Goal: Transaction & Acquisition: Obtain resource

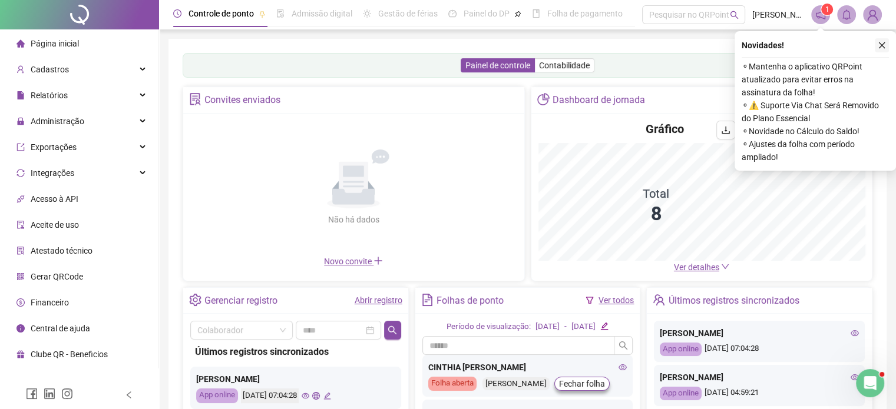
click at [878, 44] on icon "close" at bounding box center [882, 45] width 8 height 8
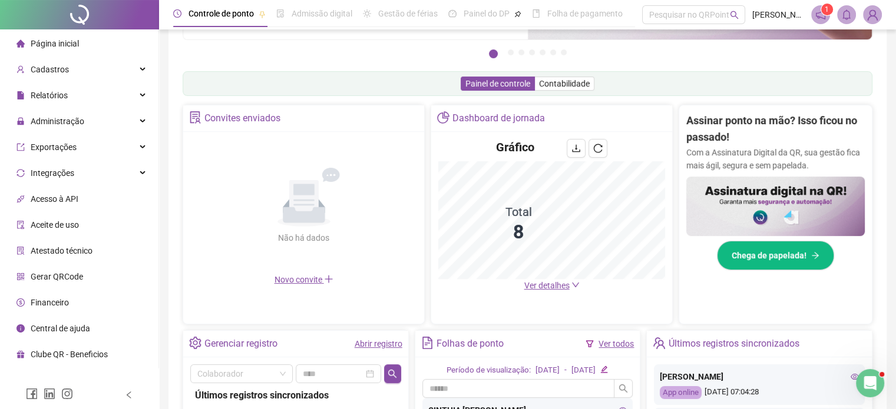
scroll to position [177, 0]
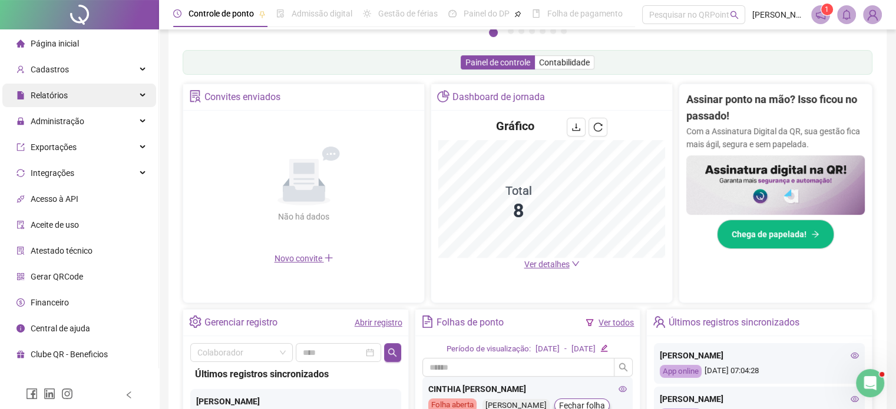
click at [47, 94] on span "Relatórios" at bounding box center [49, 95] width 37 height 9
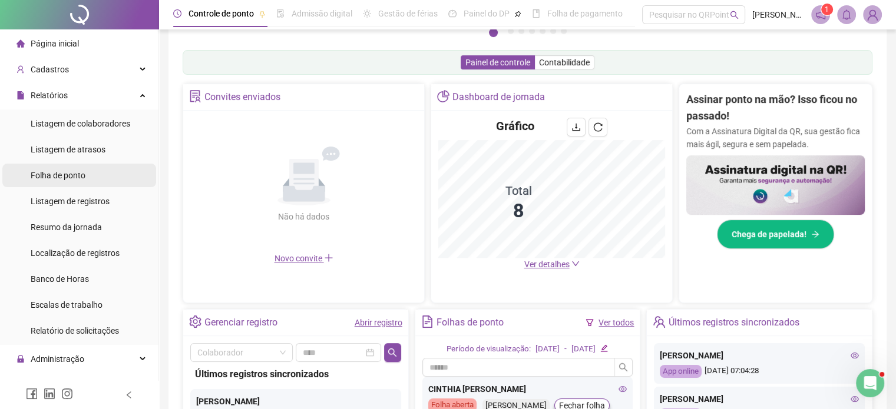
click at [71, 181] on div "Folha de ponto" at bounding box center [58, 176] width 55 height 24
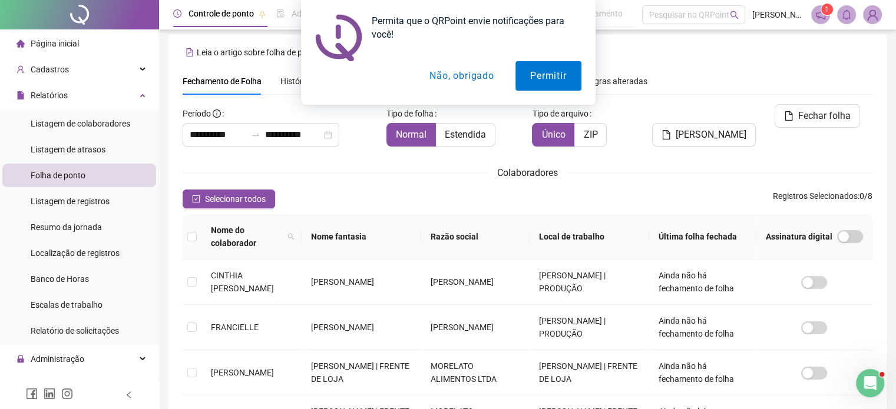
scroll to position [30, 0]
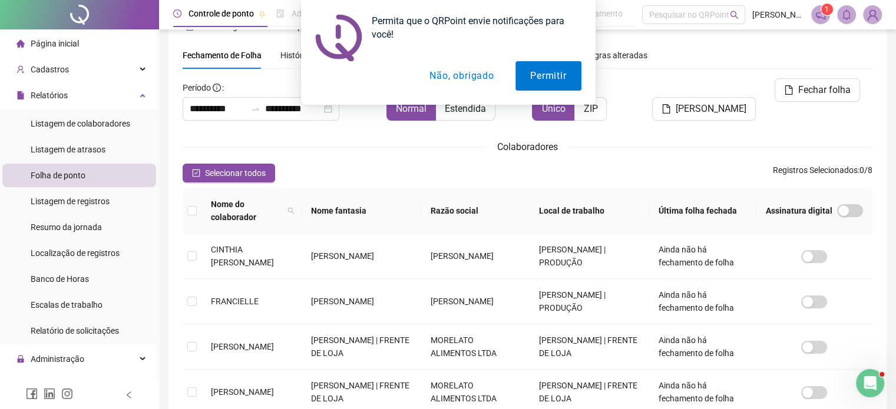
click at [483, 79] on button "Não, obrigado" at bounding box center [462, 75] width 94 height 29
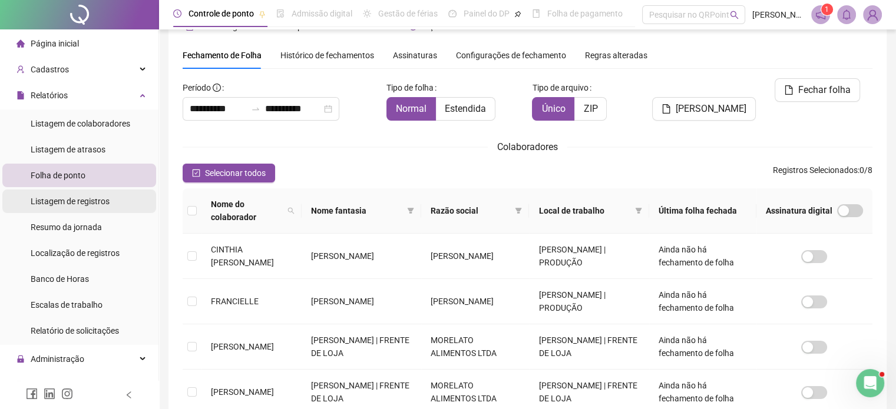
click at [63, 203] on span "Listagem de registros" at bounding box center [70, 201] width 79 height 9
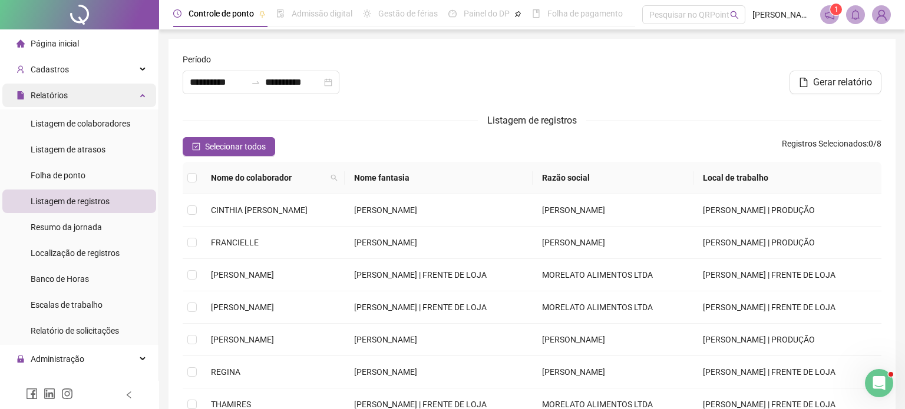
type input "**********"
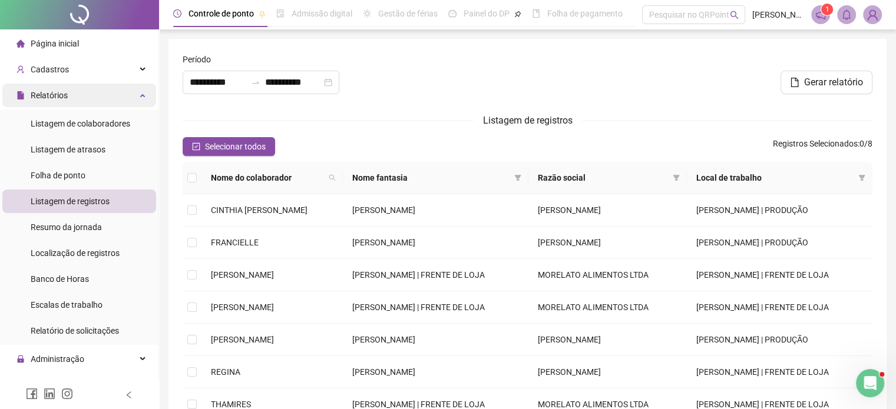
click at [91, 100] on div "Relatórios" at bounding box center [79, 96] width 154 height 24
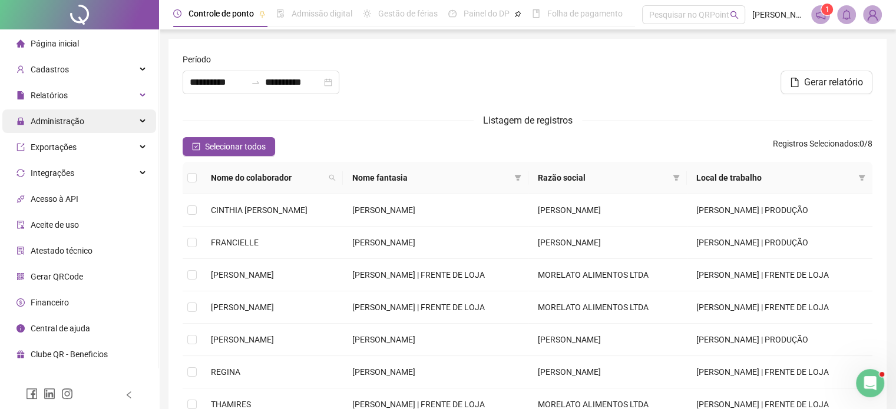
click at [90, 127] on div "Administração" at bounding box center [79, 122] width 154 height 24
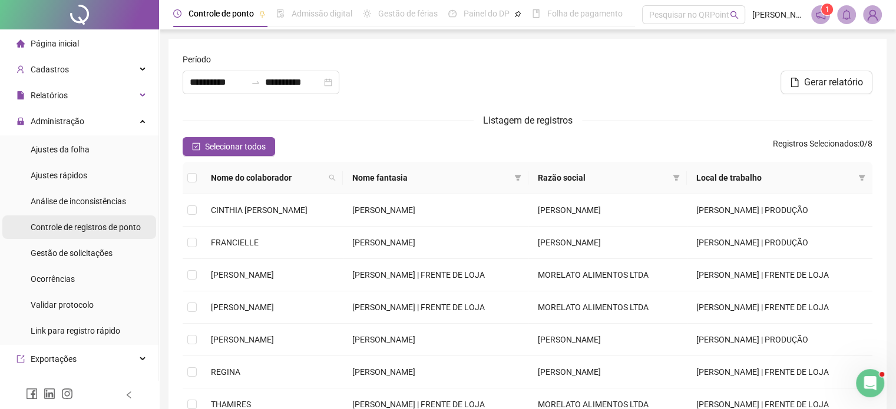
click at [77, 228] on span "Controle de registros de ponto" at bounding box center [86, 227] width 110 height 9
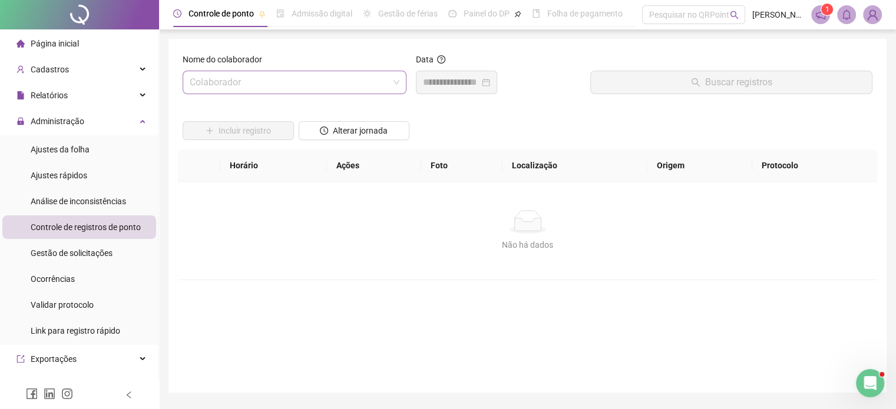
click at [399, 85] on span at bounding box center [295, 82] width 210 height 22
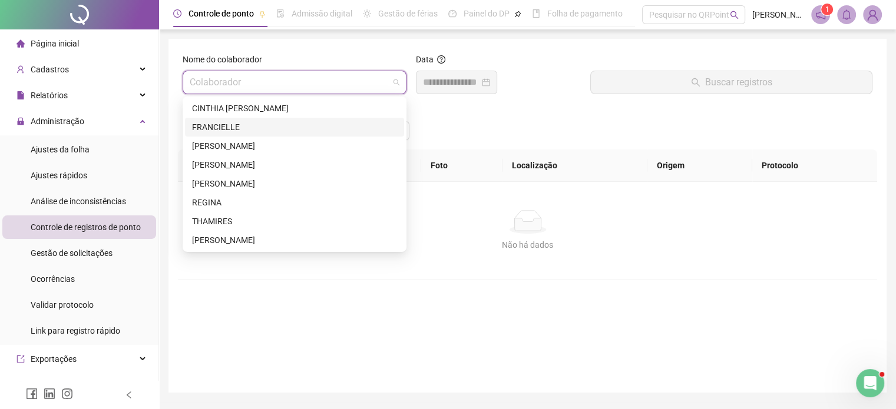
click at [230, 133] on div "FRANCIELLE" at bounding box center [294, 127] width 205 height 13
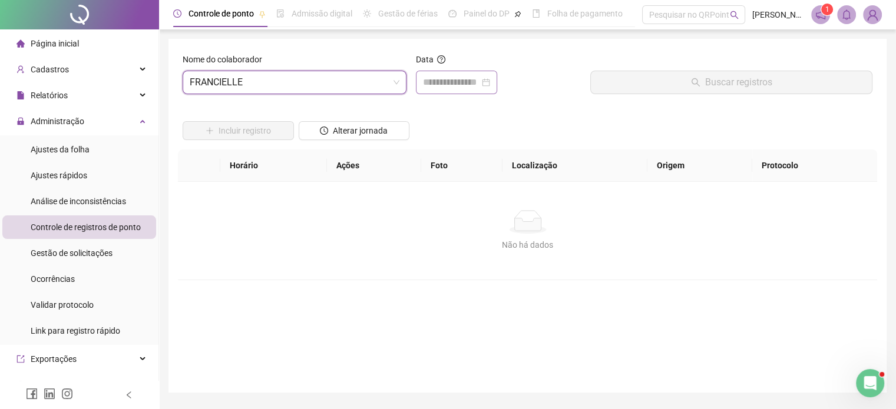
click at [490, 87] on div at bounding box center [456, 82] width 67 height 14
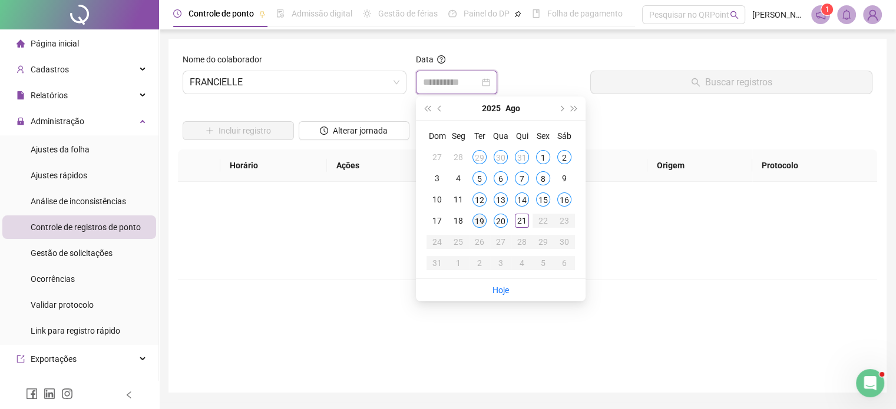
type input "**********"
click at [481, 220] on div "19" at bounding box center [479, 221] width 14 height 14
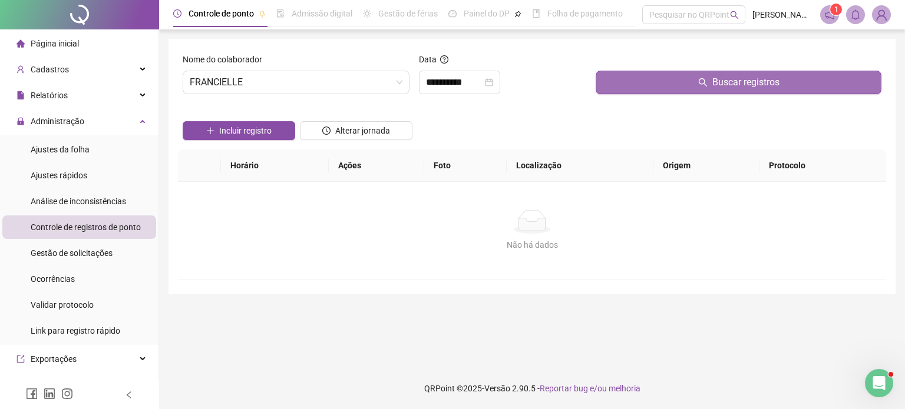
click at [737, 88] on span "Buscar registros" at bounding box center [745, 82] width 67 height 14
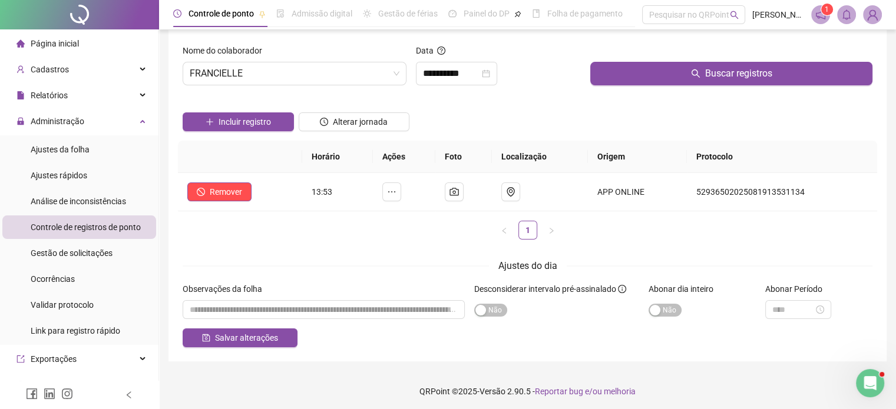
scroll to position [11, 0]
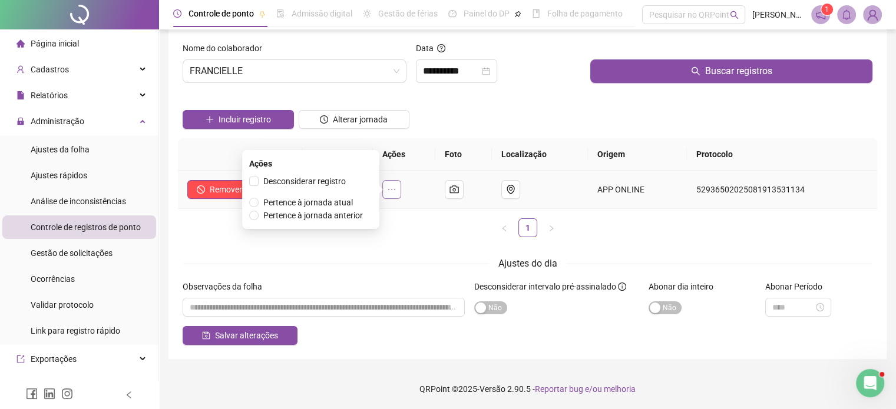
click at [399, 184] on button "button" at bounding box center [391, 189] width 19 height 19
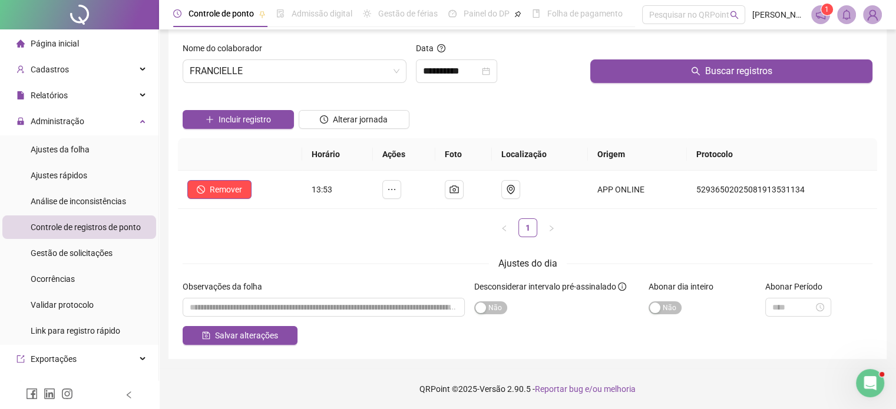
click at [477, 115] on div "Incluir registro Alterar jornada" at bounding box center [527, 115] width 694 height 46
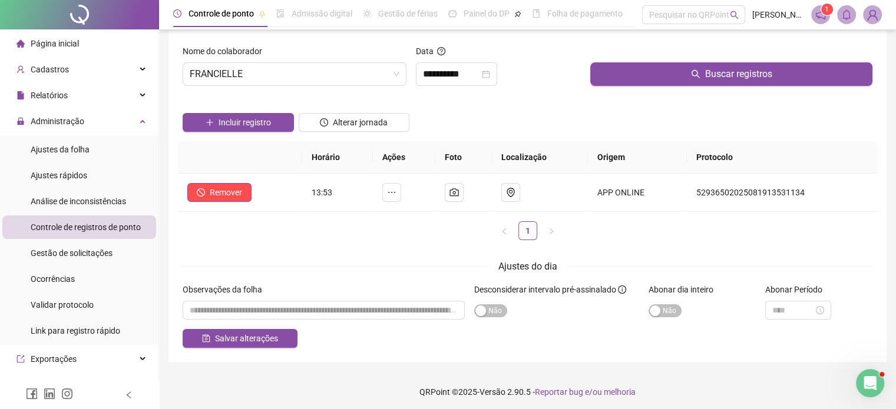
scroll to position [0, 0]
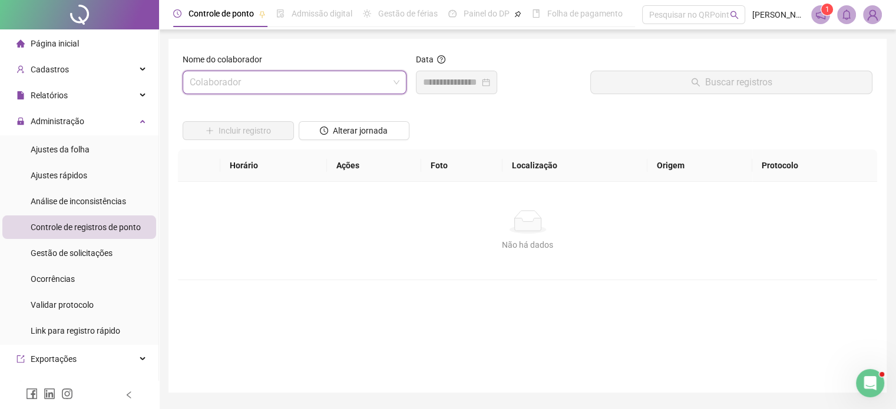
click at [393, 81] on span at bounding box center [295, 82] width 210 height 22
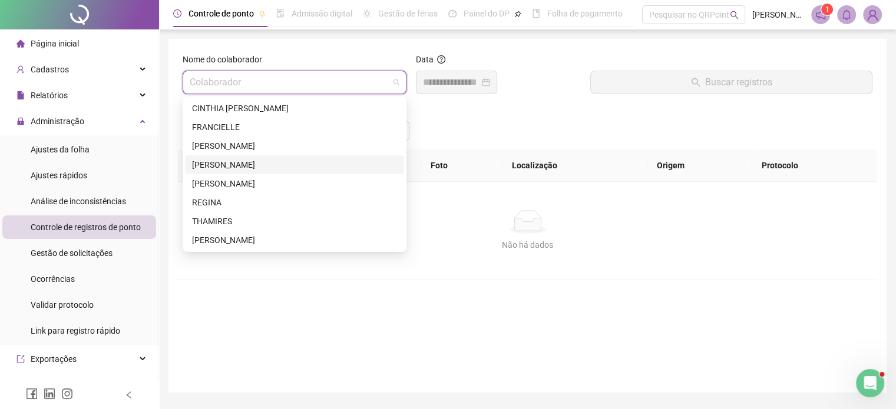
click at [224, 164] on div "[PERSON_NAME]" at bounding box center [294, 164] width 205 height 13
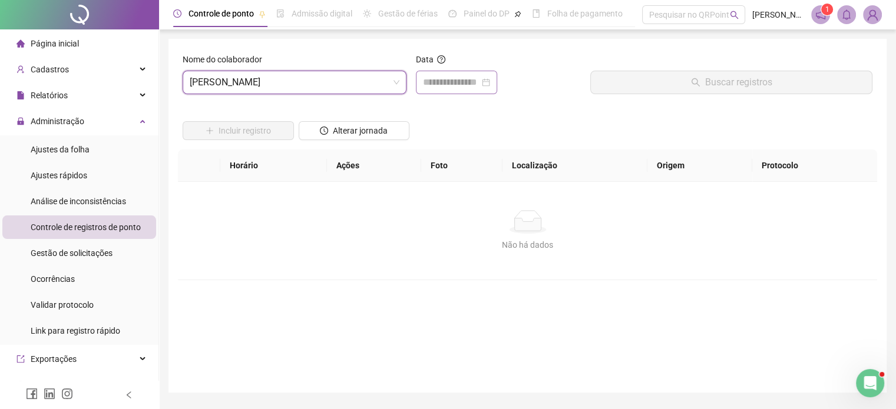
click at [490, 75] on div at bounding box center [456, 82] width 67 height 14
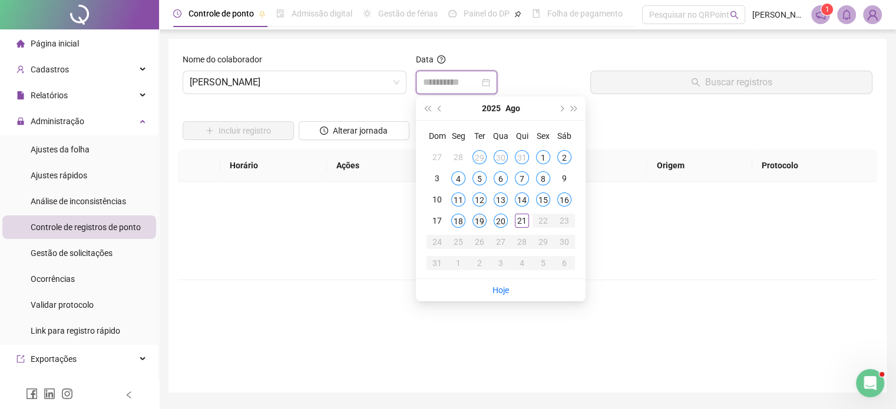
type input "**********"
click at [481, 221] on div "19" at bounding box center [479, 221] width 14 height 14
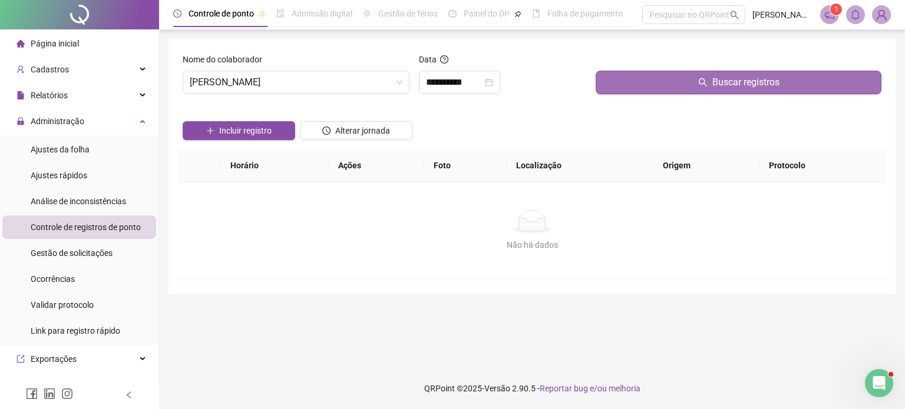
click at [682, 78] on button "Buscar registros" at bounding box center [739, 83] width 286 height 24
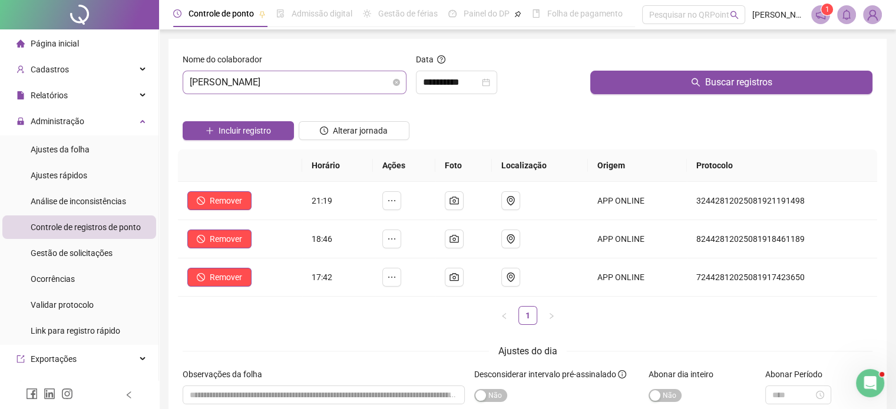
click at [396, 87] on span "[PERSON_NAME]" at bounding box center [295, 82] width 210 height 22
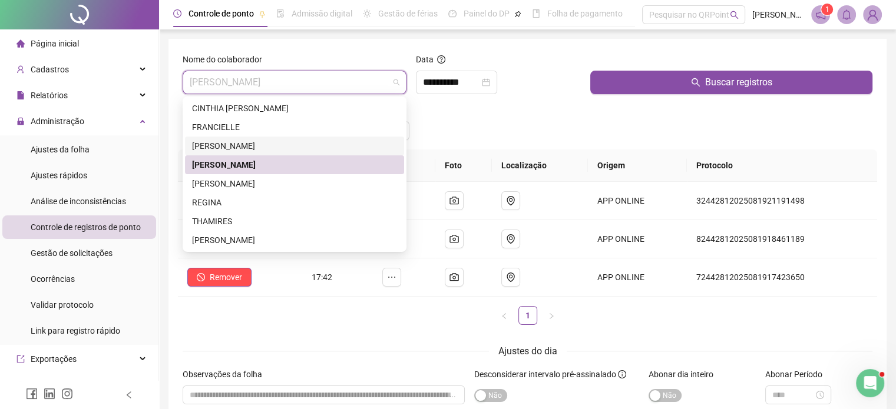
click at [236, 141] on div "[PERSON_NAME]" at bounding box center [294, 146] width 205 height 13
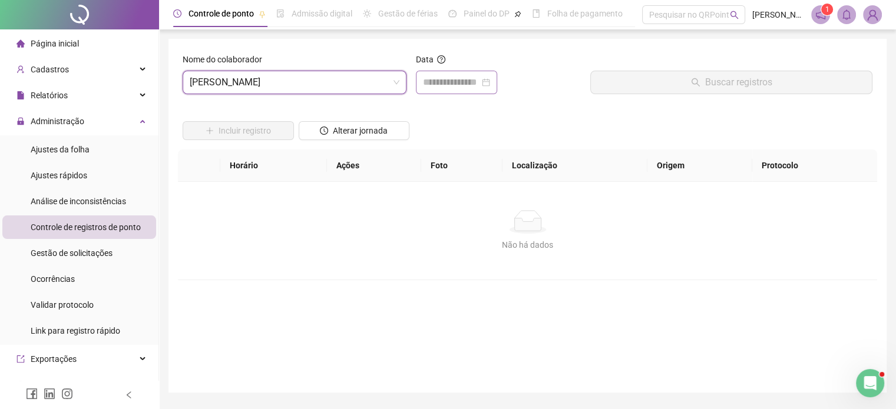
click at [490, 87] on div at bounding box center [456, 82] width 67 height 14
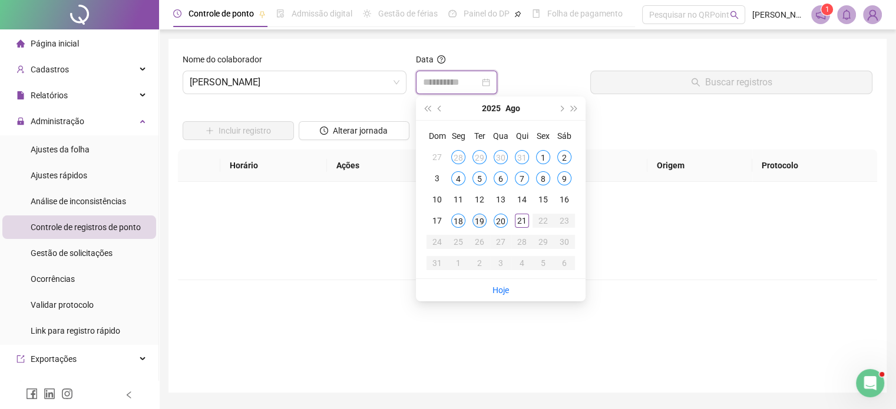
type input "**********"
click at [478, 224] on div "19" at bounding box center [479, 221] width 14 height 14
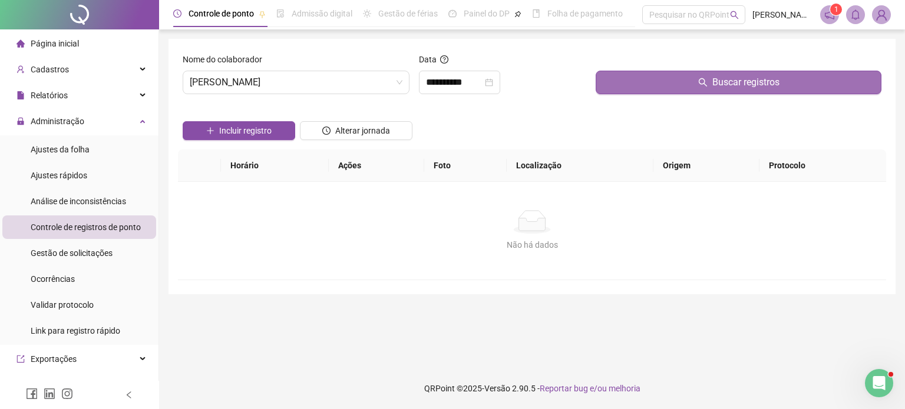
click at [670, 77] on button "Buscar registros" at bounding box center [739, 83] width 286 height 24
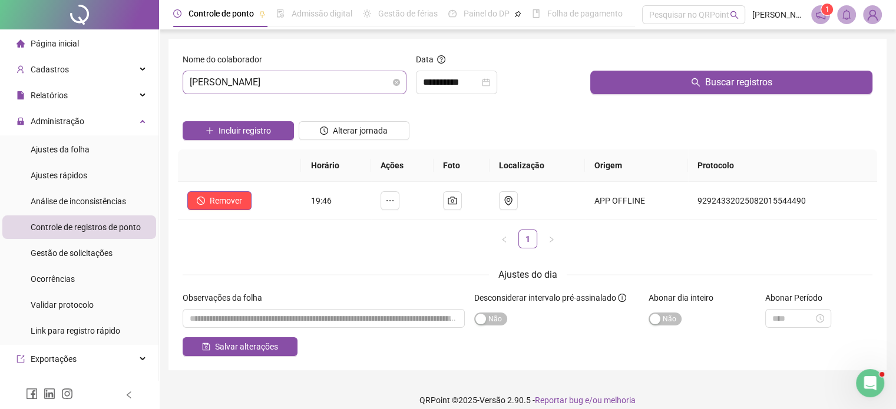
click at [396, 86] on span "[PERSON_NAME]" at bounding box center [295, 82] width 210 height 22
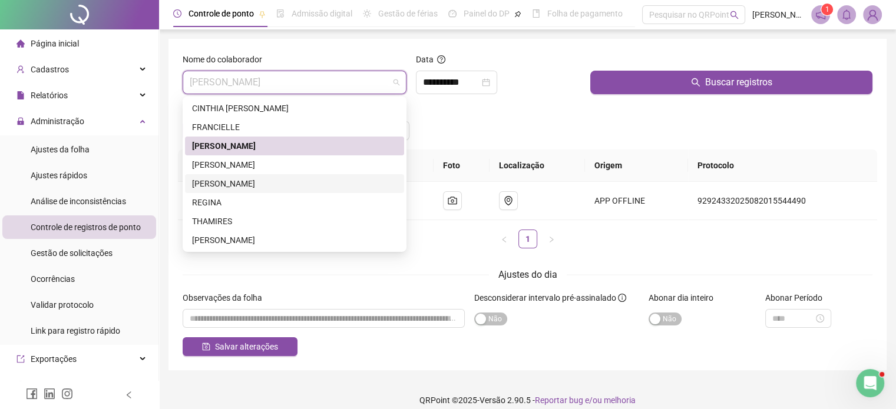
click at [224, 190] on div "[PERSON_NAME]" at bounding box center [294, 183] width 219 height 19
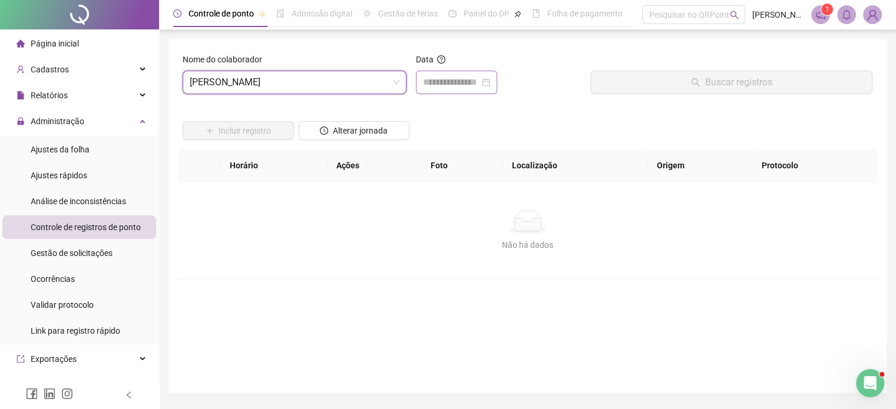
click at [490, 82] on div at bounding box center [456, 82] width 67 height 14
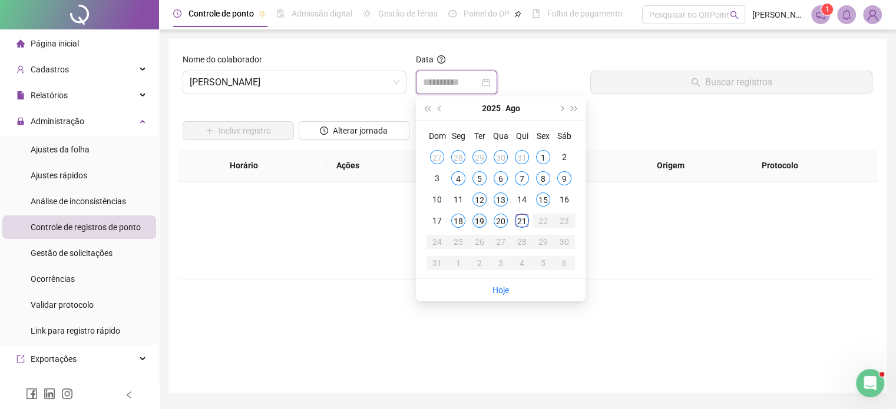
type input "**********"
click at [481, 220] on div "19" at bounding box center [479, 221] width 14 height 14
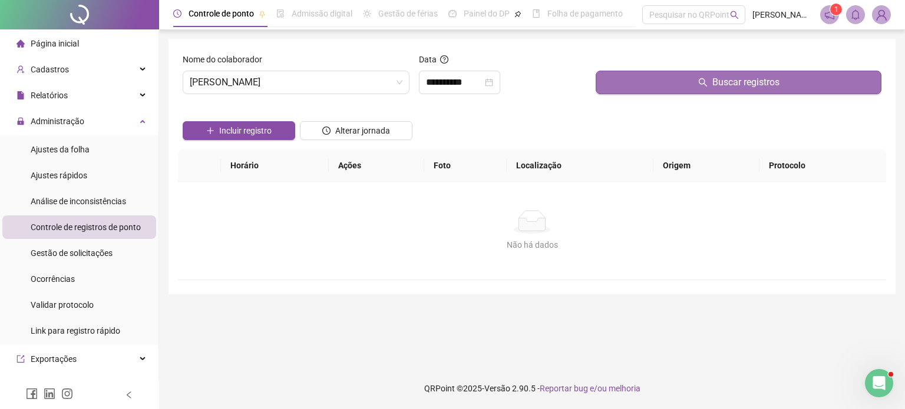
click at [688, 78] on button "Buscar registros" at bounding box center [739, 83] width 286 height 24
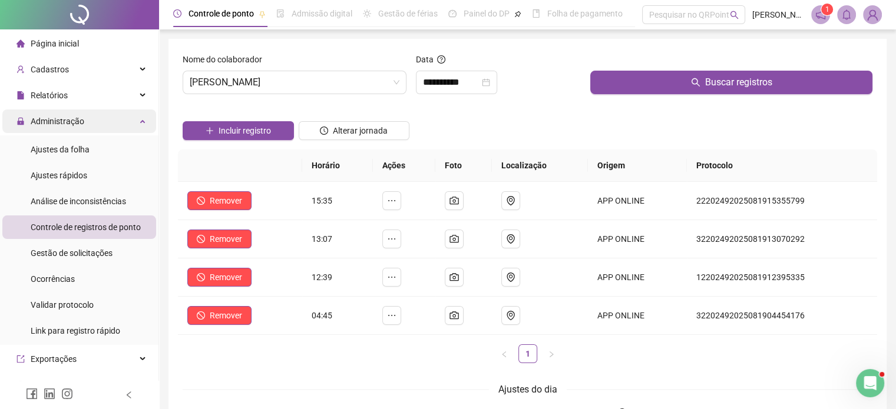
click at [128, 128] on div "Administração" at bounding box center [79, 122] width 154 height 24
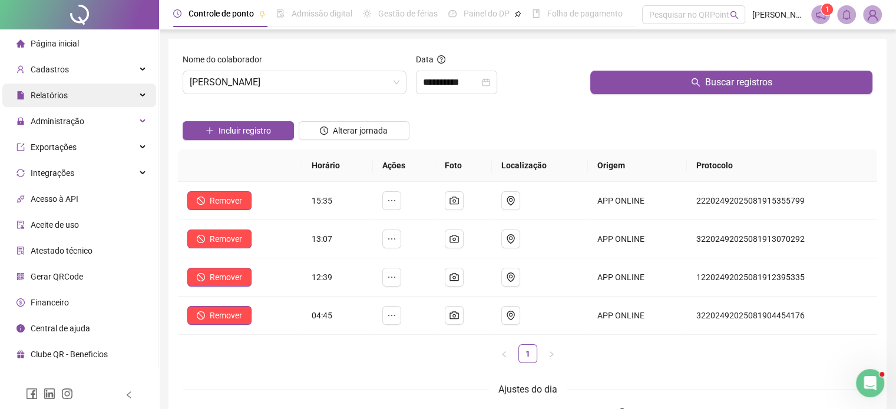
click at [141, 95] on icon at bounding box center [144, 95] width 6 height 0
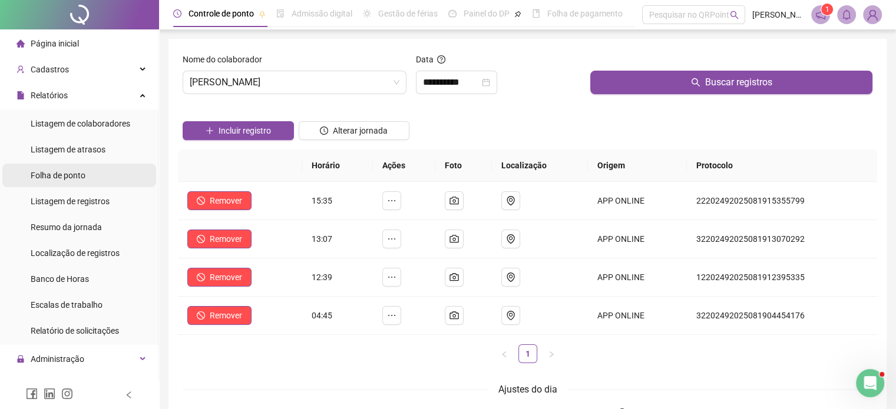
click at [60, 180] on span "Folha de ponto" at bounding box center [58, 175] width 55 height 9
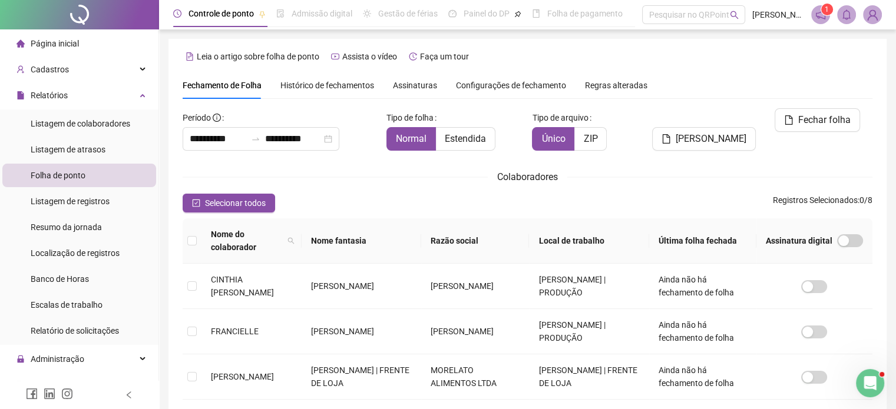
scroll to position [30, 0]
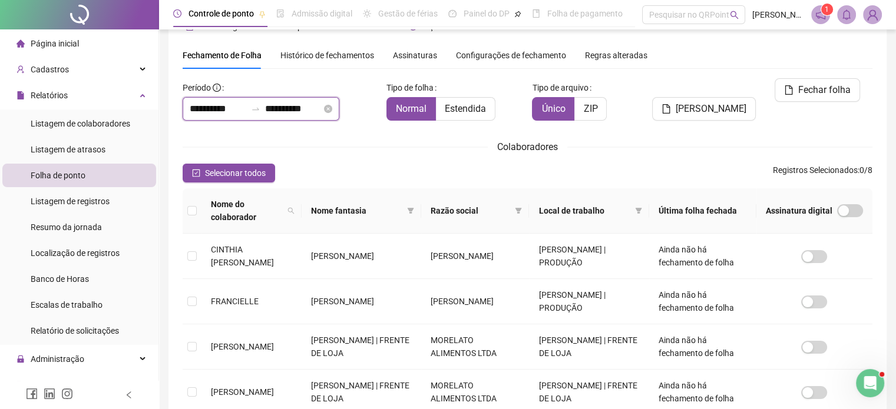
click at [203, 106] on input "**********" at bounding box center [218, 109] width 57 height 14
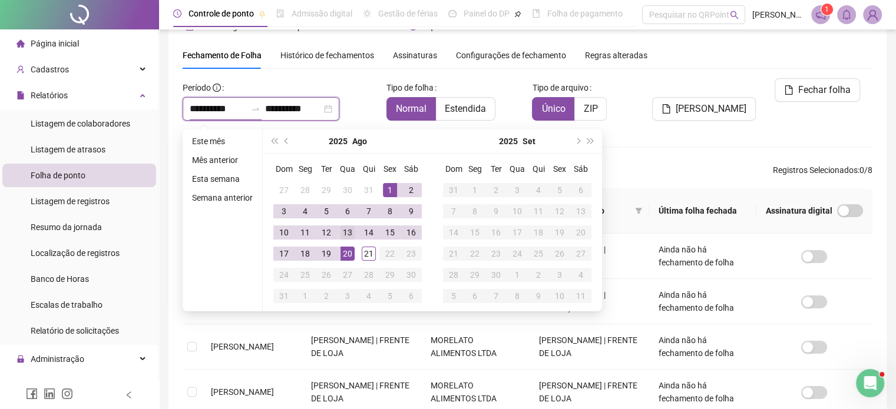
type input "**********"
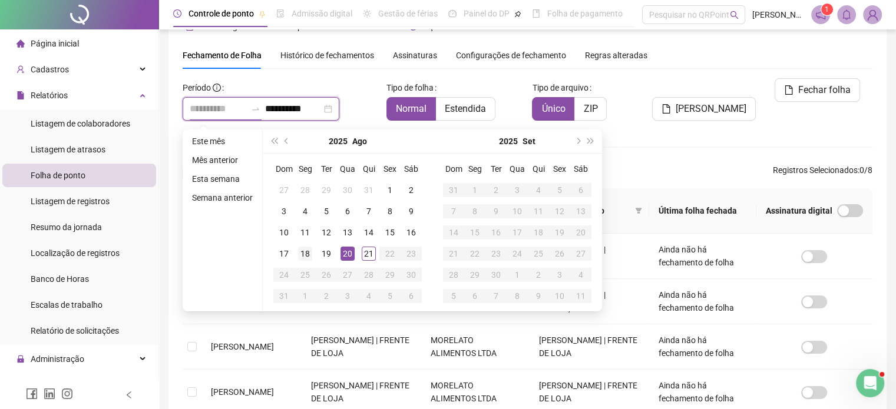
type input "**********"
click at [302, 254] on div "18" at bounding box center [305, 254] width 14 height 14
type input "**********"
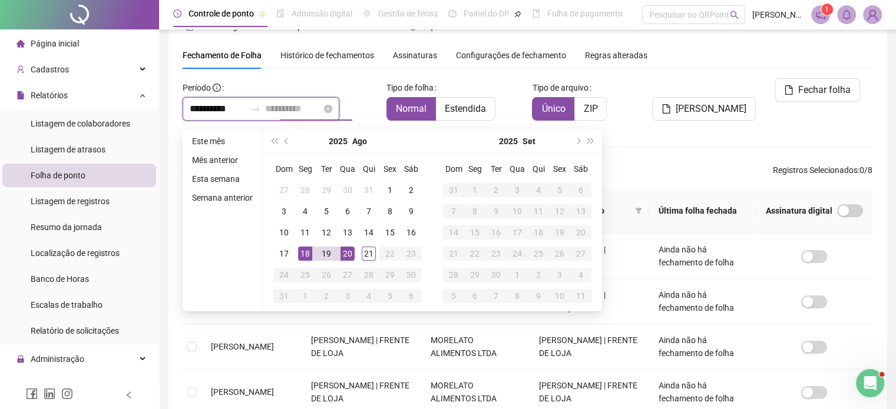
type input "**********"
click at [370, 257] on div "21" at bounding box center [369, 254] width 14 height 14
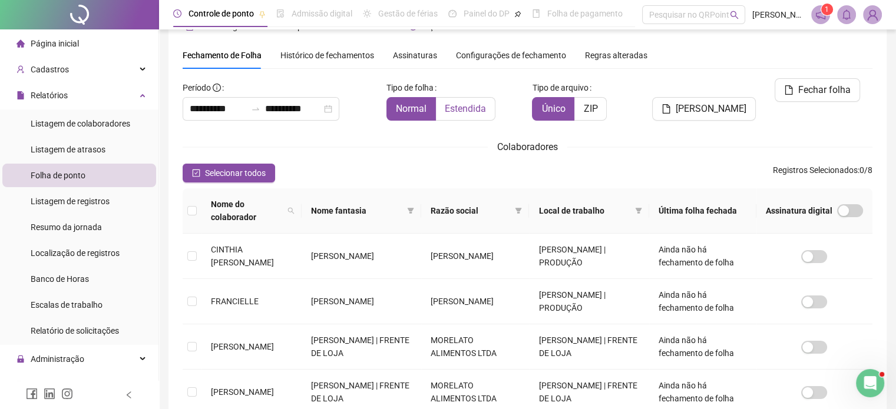
click at [464, 111] on span "Estendida" at bounding box center [465, 108] width 41 height 11
click at [713, 102] on span "[PERSON_NAME]" at bounding box center [711, 109] width 71 height 14
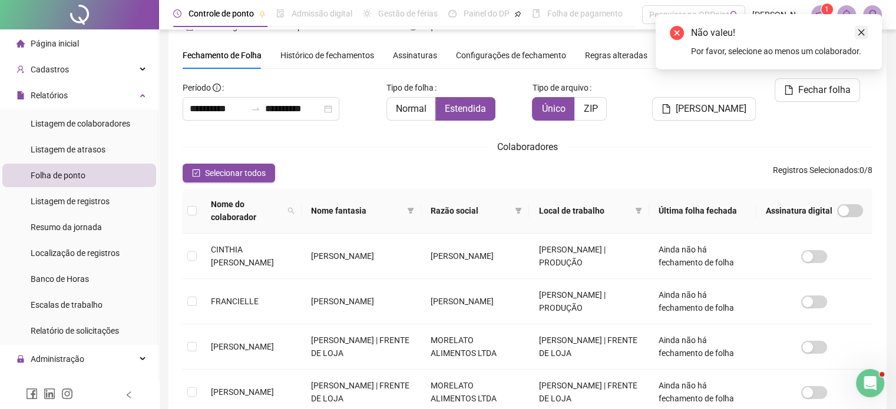
click at [860, 37] on link "Close" at bounding box center [861, 32] width 13 height 13
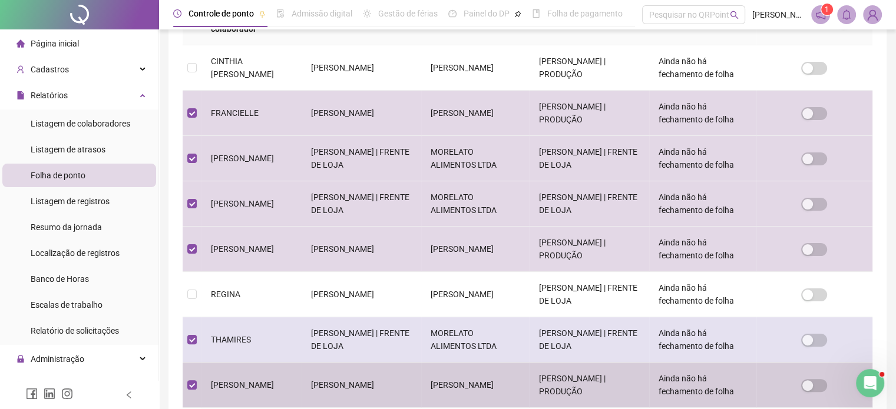
scroll to position [0, 0]
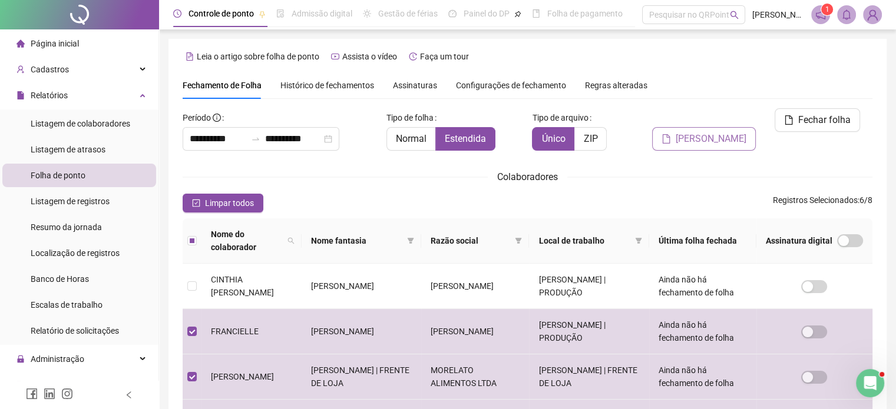
click at [730, 132] on span "[PERSON_NAME]" at bounding box center [711, 139] width 71 height 14
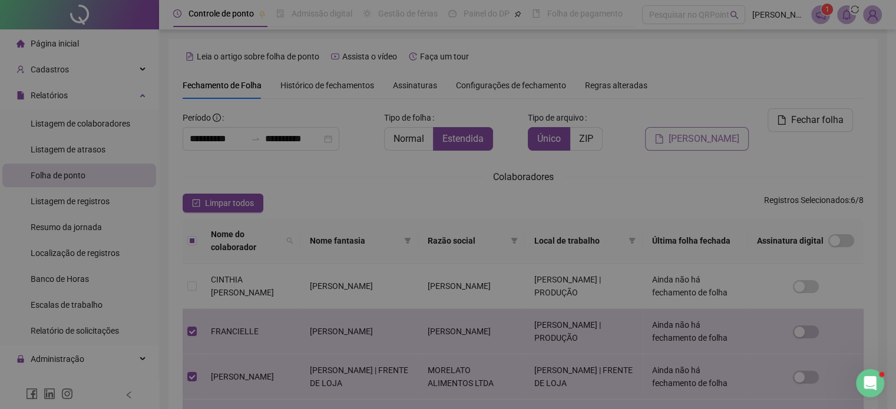
scroll to position [30, 0]
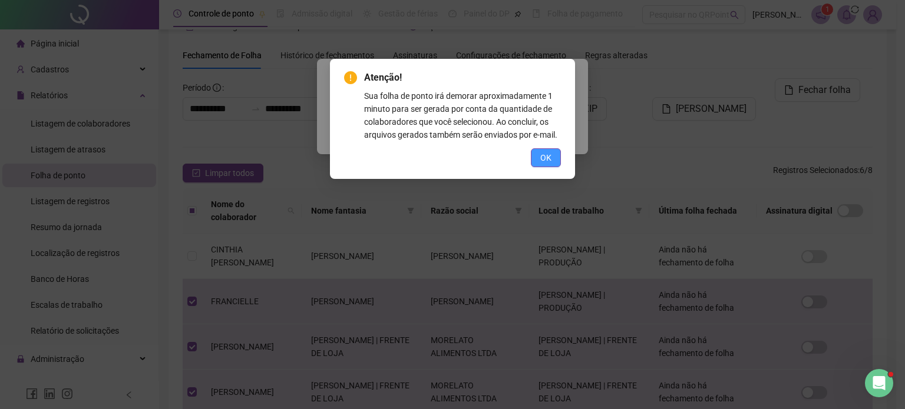
click at [550, 158] on span "OK" at bounding box center [545, 157] width 11 height 13
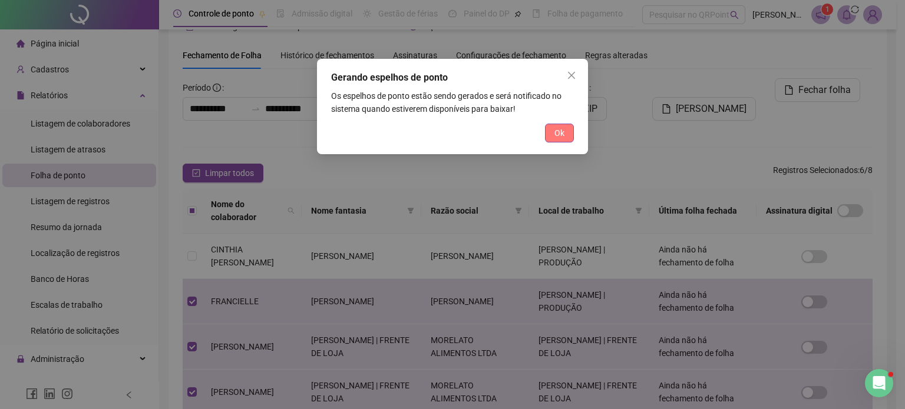
click at [559, 132] on span "Ok" at bounding box center [559, 133] width 10 height 13
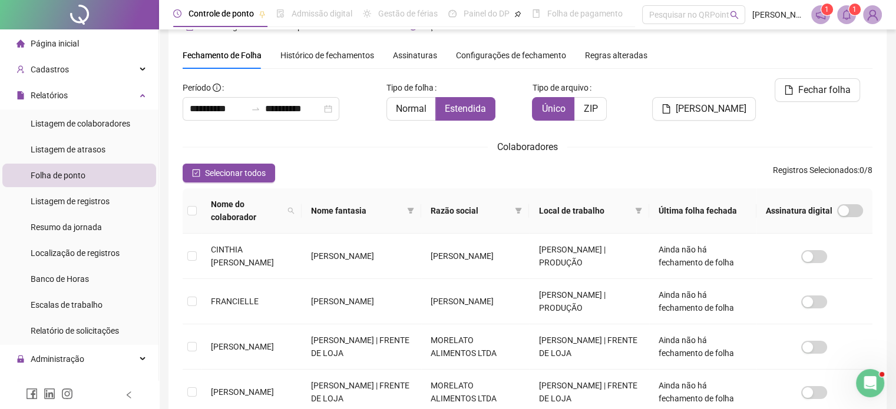
click at [816, 14] on icon "notification" at bounding box center [820, 14] width 9 height 9
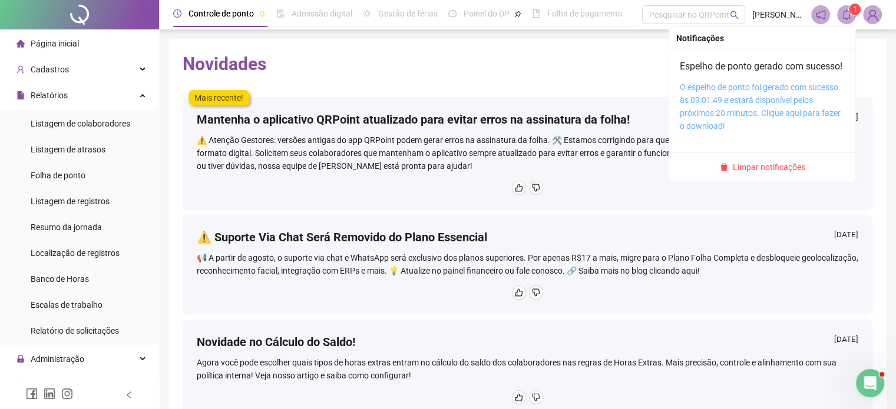
click at [730, 106] on link "O espelho de ponto foi gerado com sucesso às 09:01:49 e estará disponível pelos…" at bounding box center [760, 106] width 161 height 48
